Goal: Information Seeking & Learning: Learn about a topic

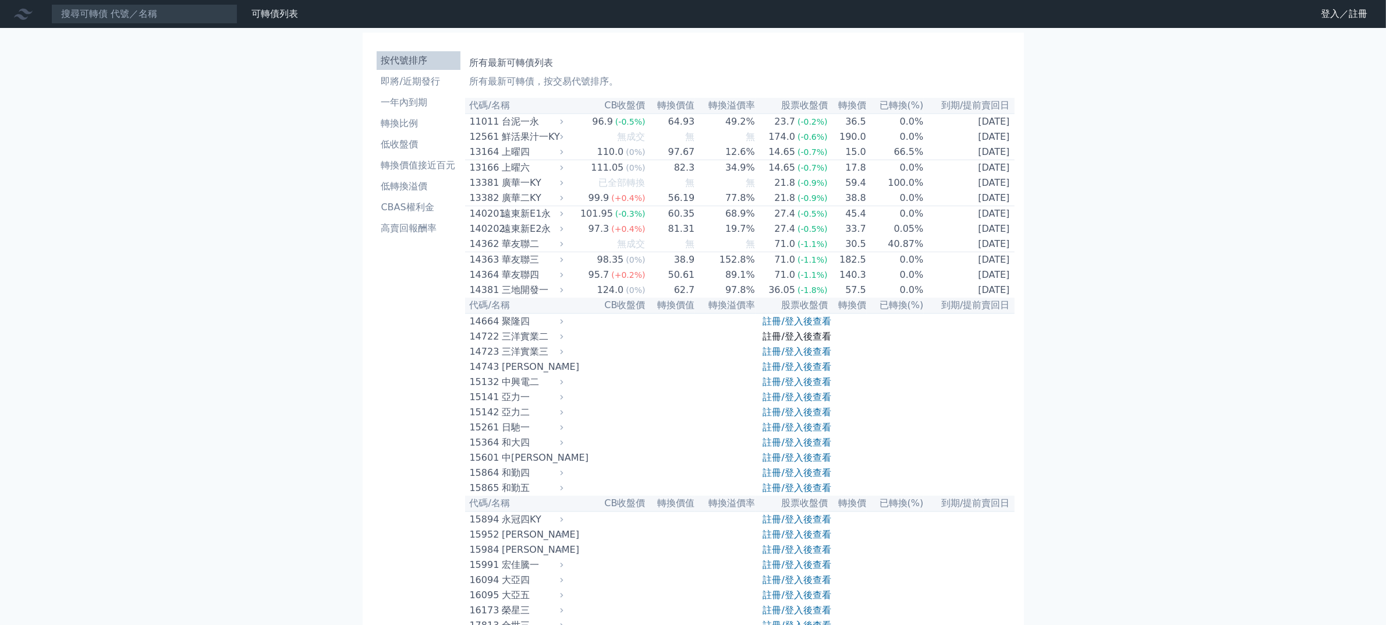
click at [805, 342] on link "註冊/登入後查看" at bounding box center [797, 336] width 68 height 11
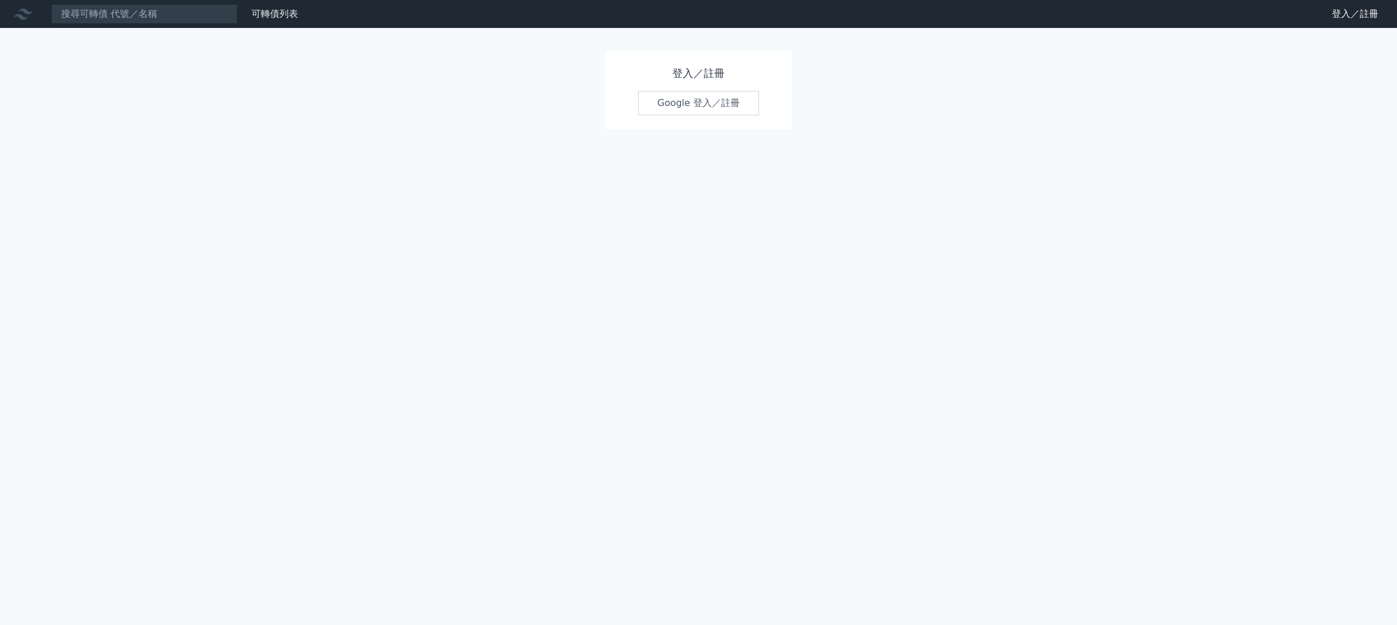
click at [742, 115] on link "Google 登入／註冊" at bounding box center [698, 103] width 121 height 24
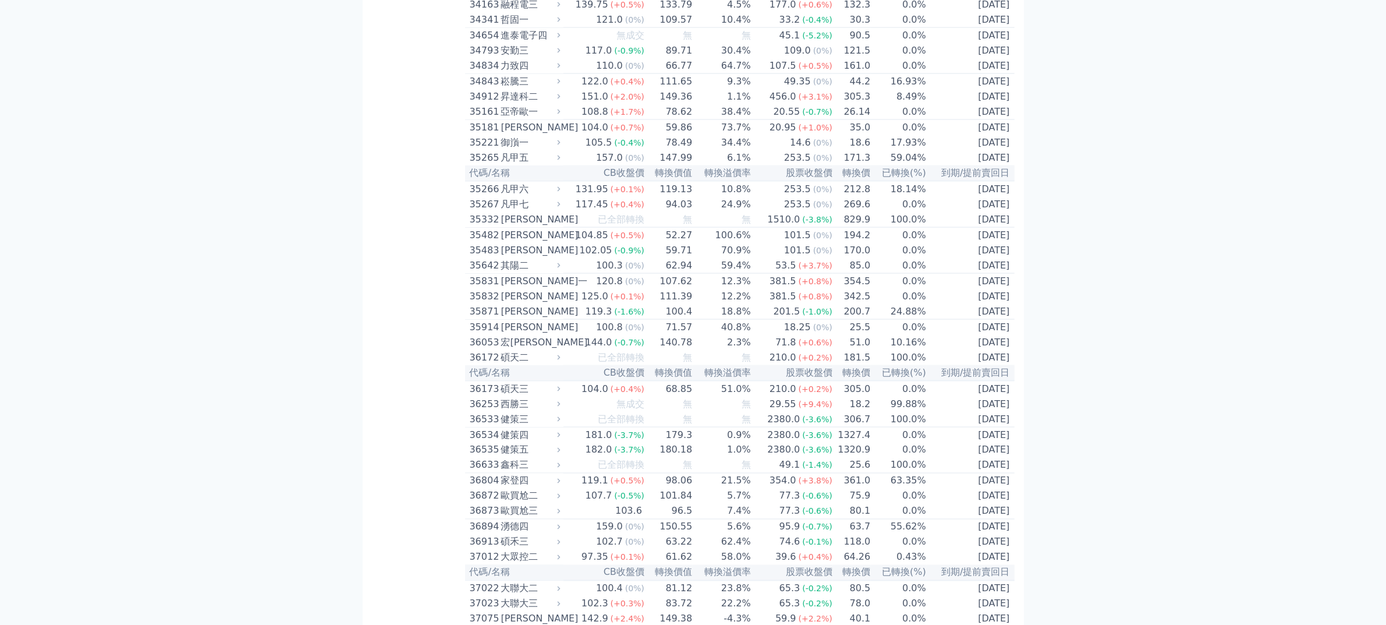
scroll to position [2692, 0]
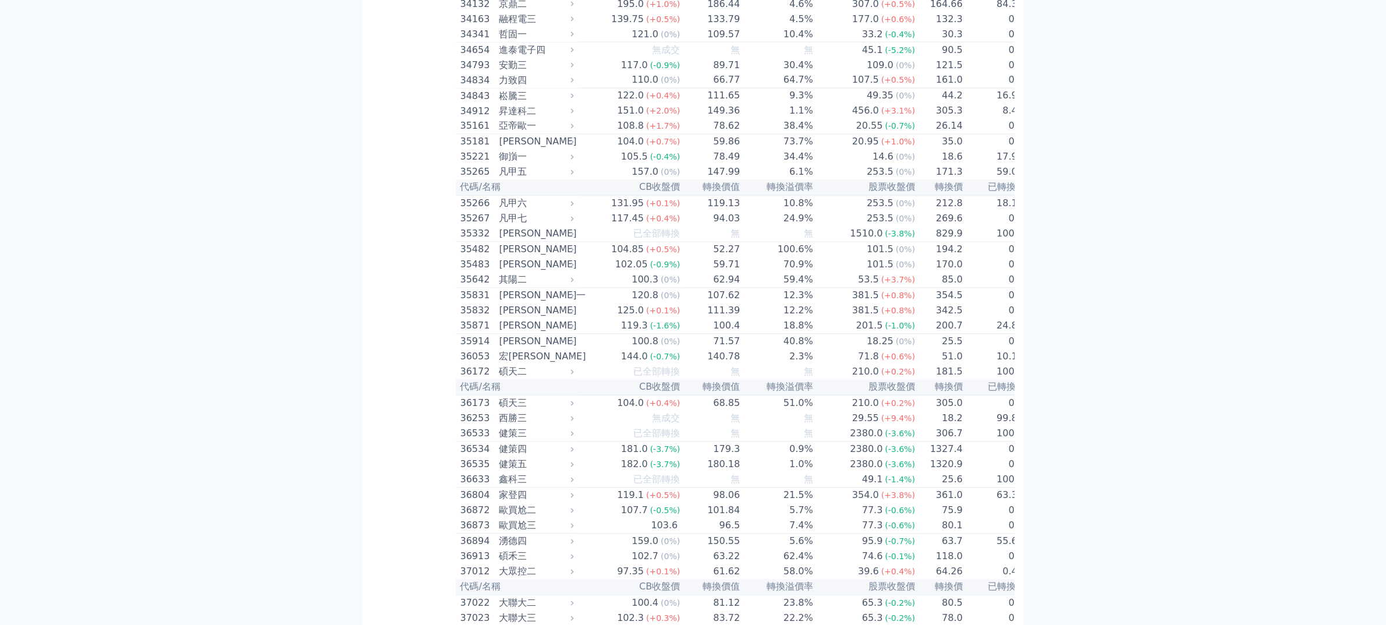
scroll to position [2911, 0]
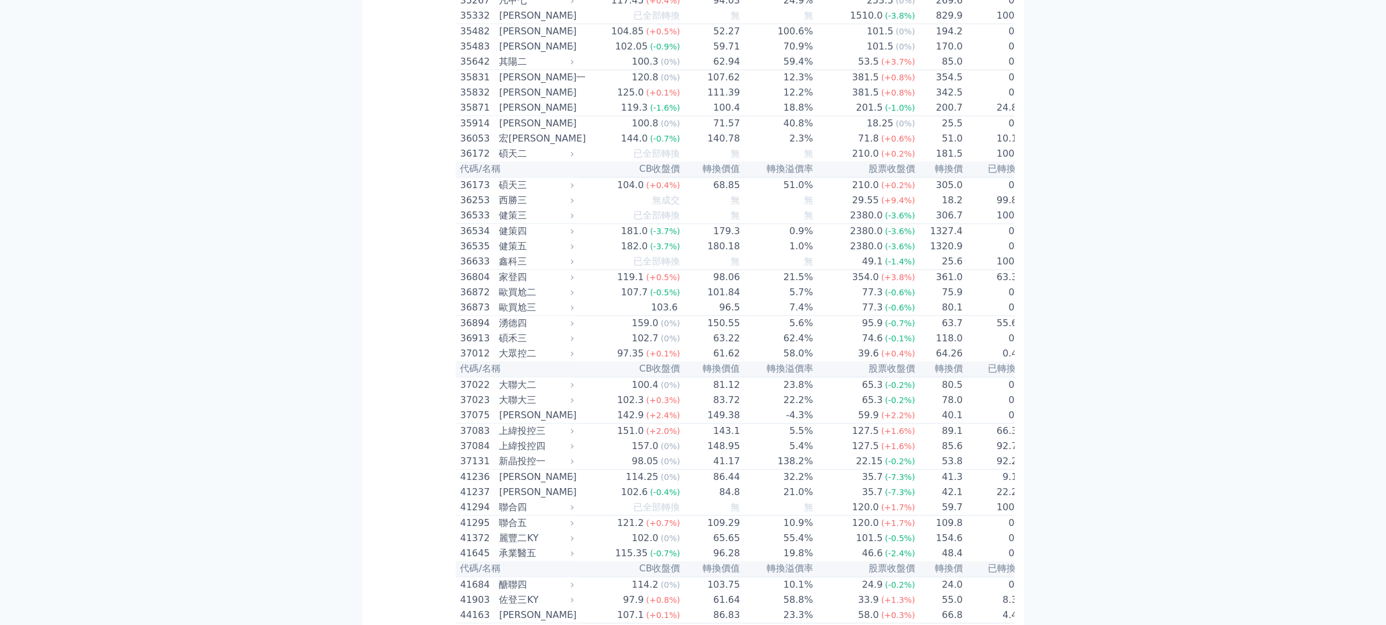
drag, startPoint x: 537, startPoint y: 324, endPoint x: 1031, endPoint y: 499, distance: 524.6
drag, startPoint x: 848, startPoint y: 318, endPoint x: 1058, endPoint y: 515, distance: 287.9
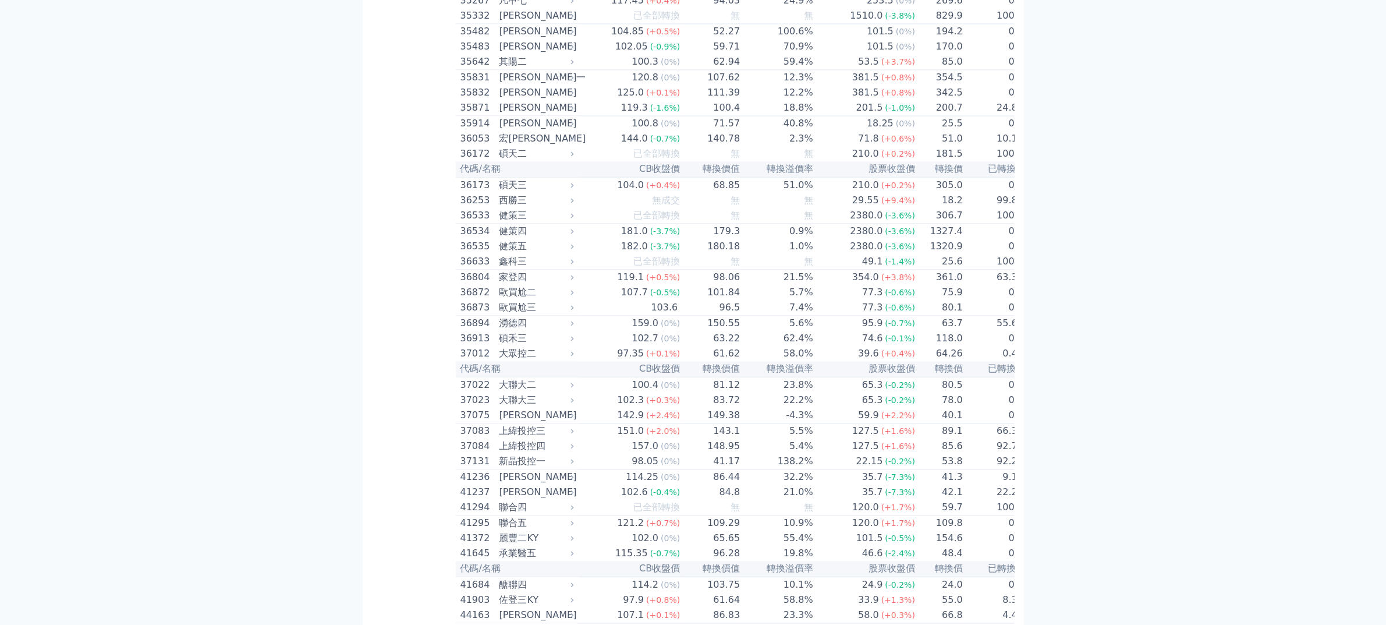
drag, startPoint x: 486, startPoint y: 302, endPoint x: 1081, endPoint y: 491, distance: 624.3
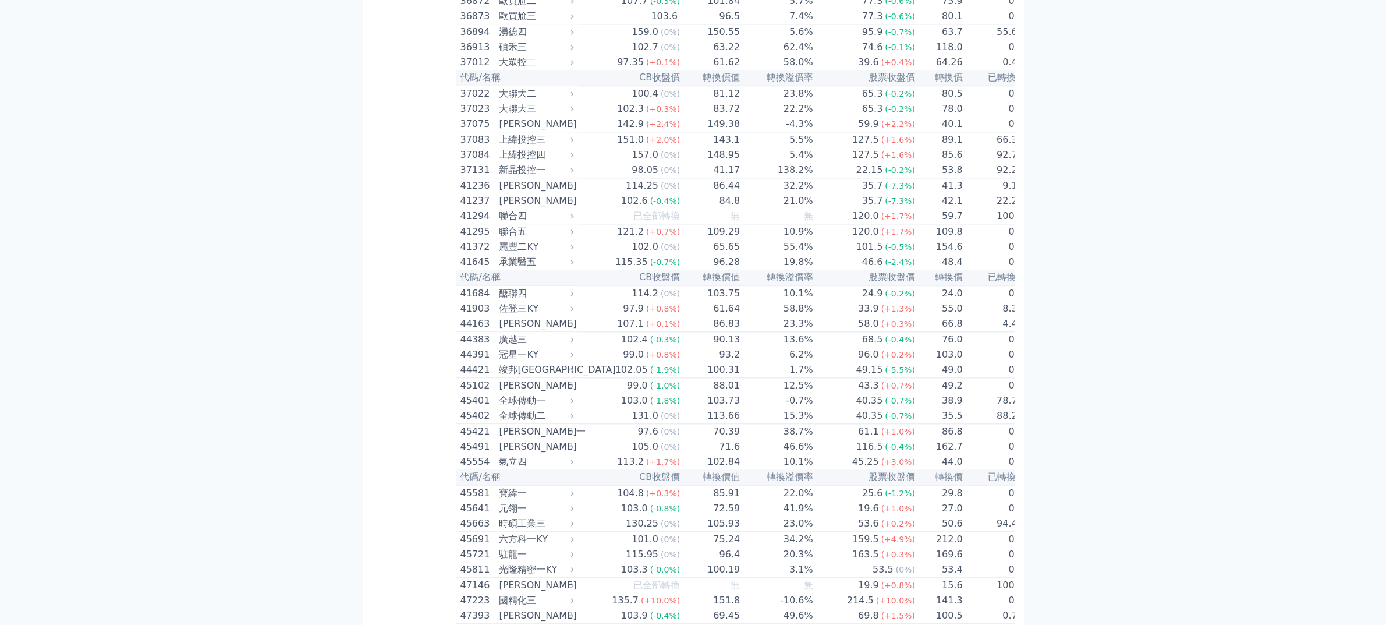
scroll to position [3347, 0]
